Goal: Book appointment/travel/reservation

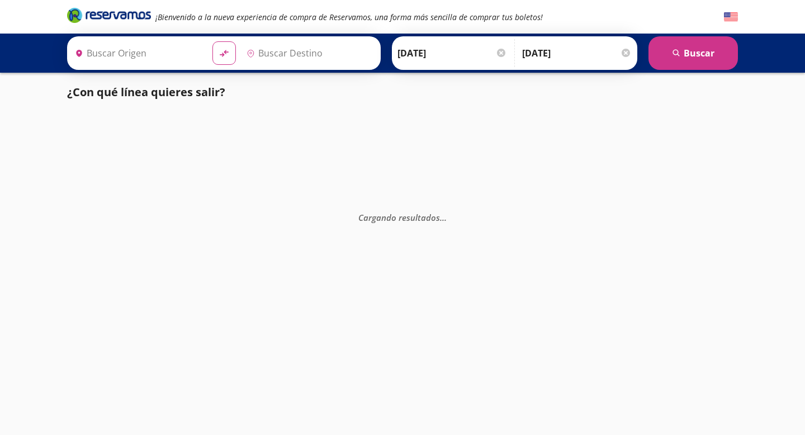
type input "[GEOGRAPHIC_DATA][PERSON_NAME], [GEOGRAPHIC_DATA]"
type input "Central del Sur (taxqueña), [GEOGRAPHIC_DATA]"
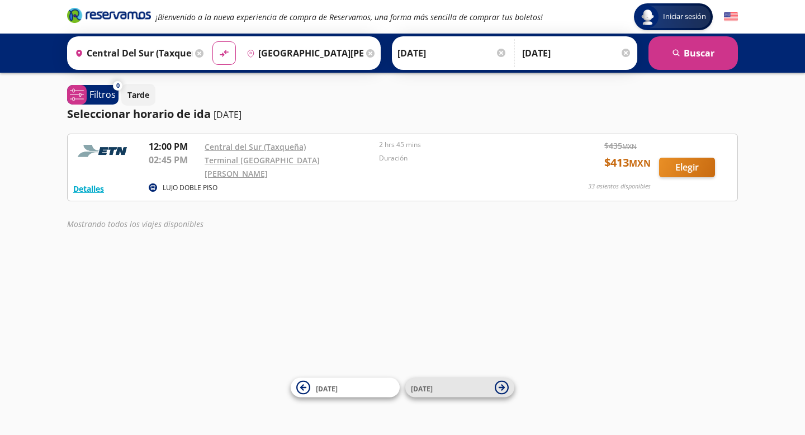
click at [503, 392] on icon at bounding box center [502, 388] width 14 height 14
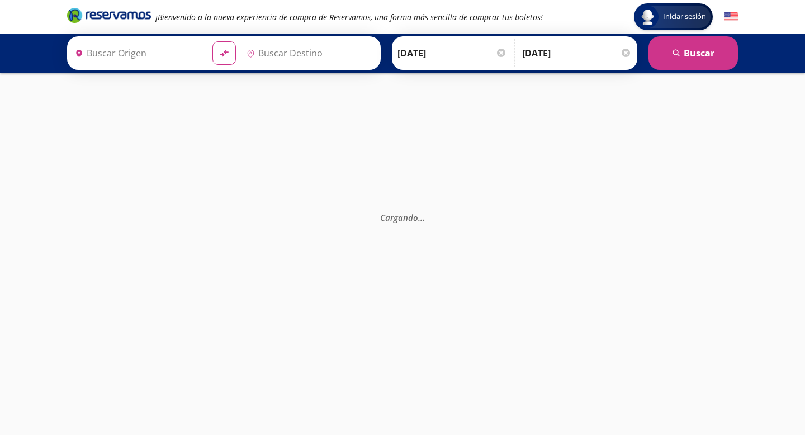
type input "Central del Sur (taxqueña), [GEOGRAPHIC_DATA]"
type input "[GEOGRAPHIC_DATA][PERSON_NAME], [GEOGRAPHIC_DATA]"
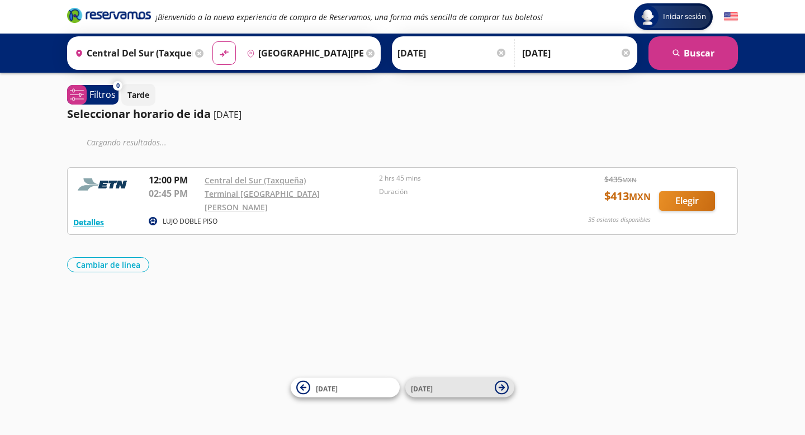
click at [508, 390] on icon at bounding box center [502, 388] width 14 height 14
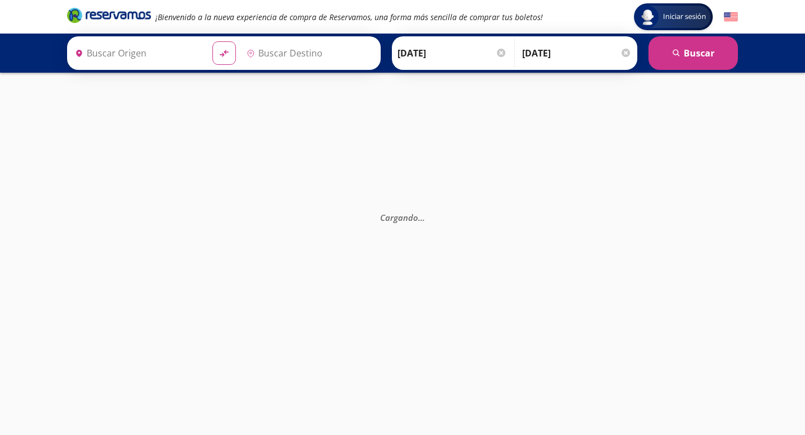
type input "Central del Sur (taxqueña), [GEOGRAPHIC_DATA]"
type input "[GEOGRAPHIC_DATA][PERSON_NAME], [GEOGRAPHIC_DATA]"
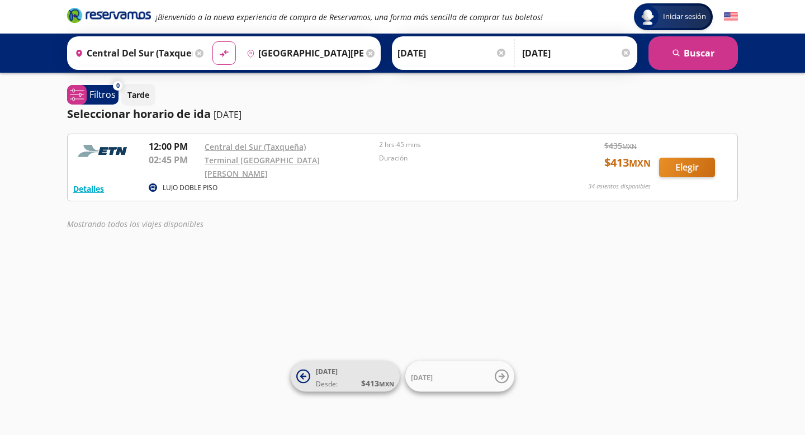
click at [302, 389] on button "[DATE] Desde: $ 413 MXN" at bounding box center [345, 376] width 109 height 31
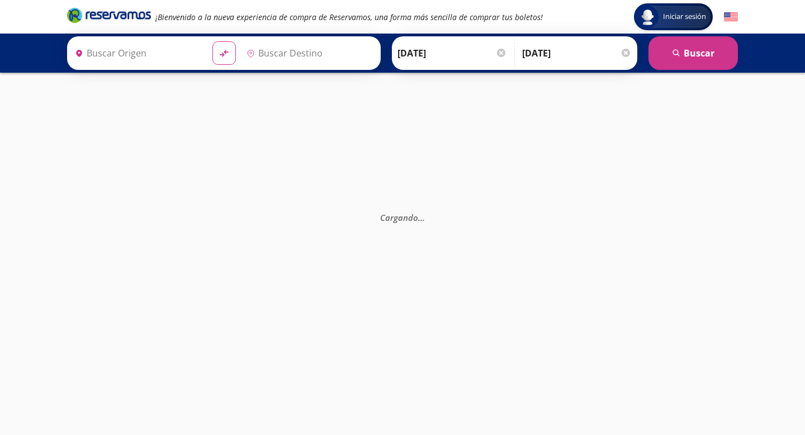
type input "Central del Sur (taxqueña), [GEOGRAPHIC_DATA]"
type input "[GEOGRAPHIC_DATA][PERSON_NAME], [GEOGRAPHIC_DATA]"
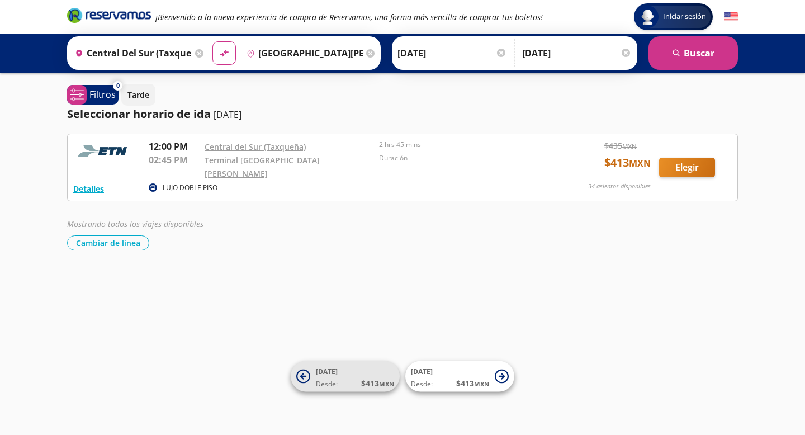
click at [301, 378] on icon at bounding box center [303, 377] width 14 height 14
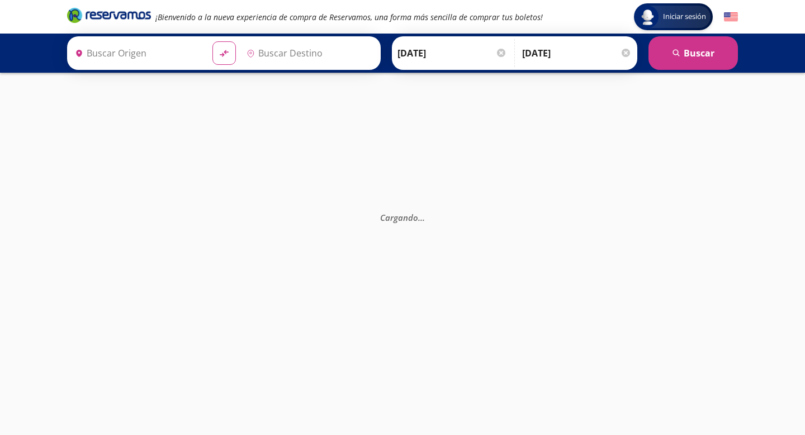
type input "Central del Sur (taxqueña), [GEOGRAPHIC_DATA]"
type input "[GEOGRAPHIC_DATA][PERSON_NAME], [GEOGRAPHIC_DATA]"
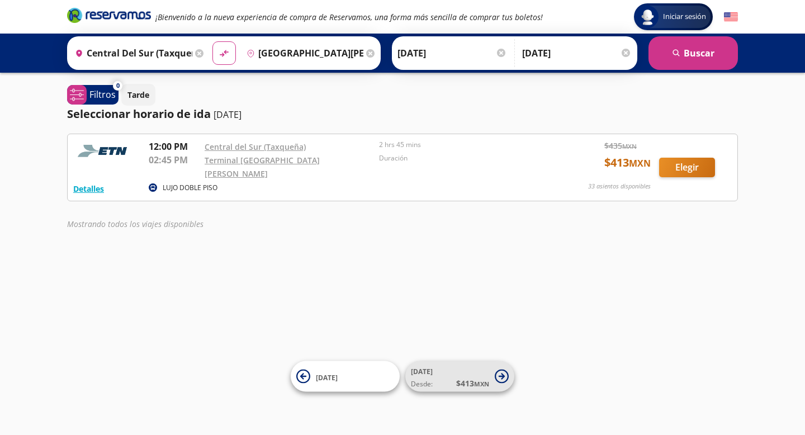
click at [495, 378] on icon at bounding box center [502, 377] width 14 height 14
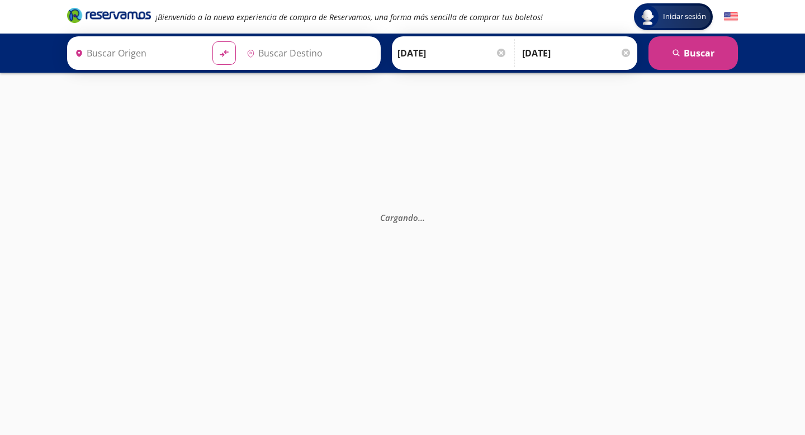
type input "[GEOGRAPHIC_DATA][PERSON_NAME], [GEOGRAPHIC_DATA]"
type input "Central del Sur (taxqueña), [GEOGRAPHIC_DATA]"
